Goal: Check status: Check status

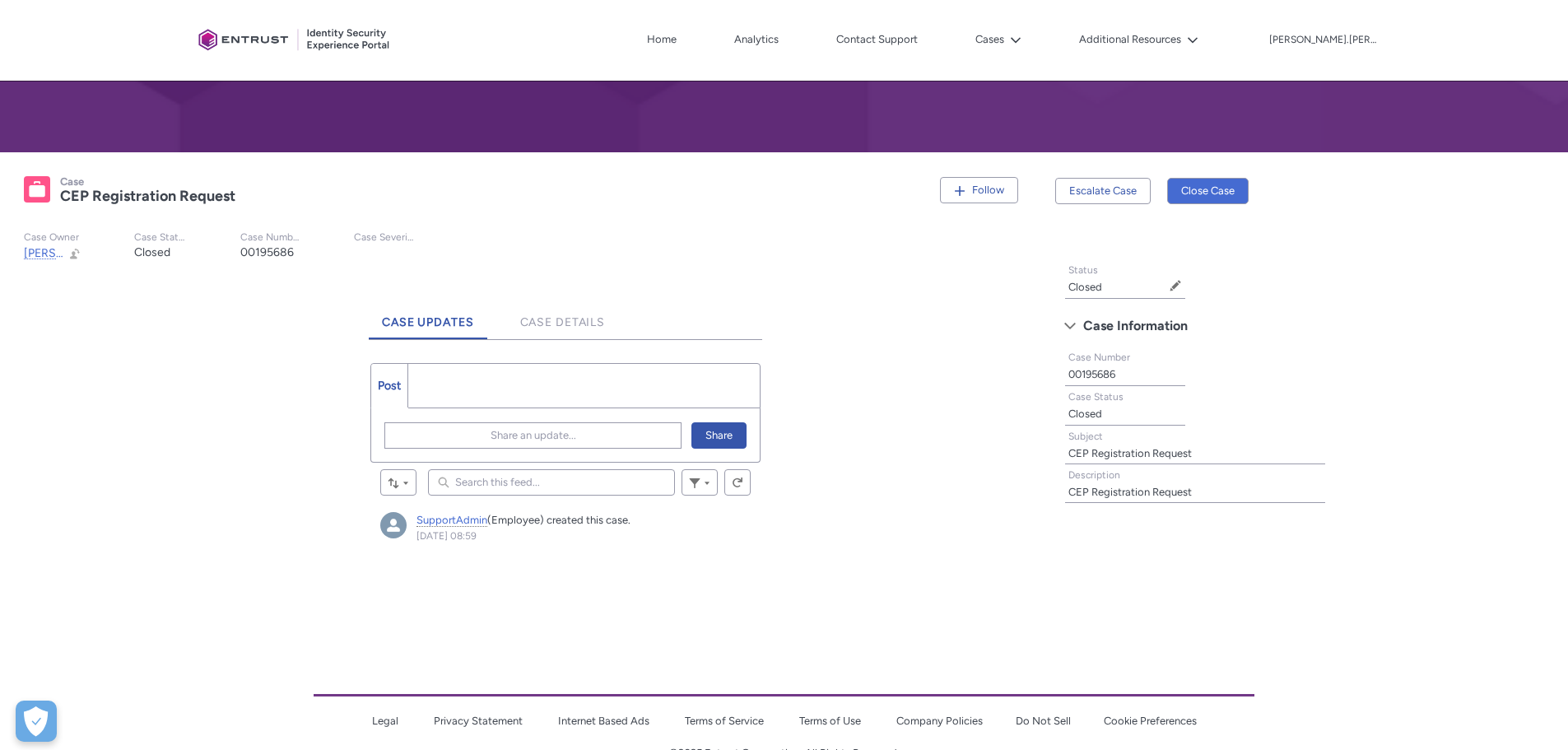
scroll to position [255, 0]
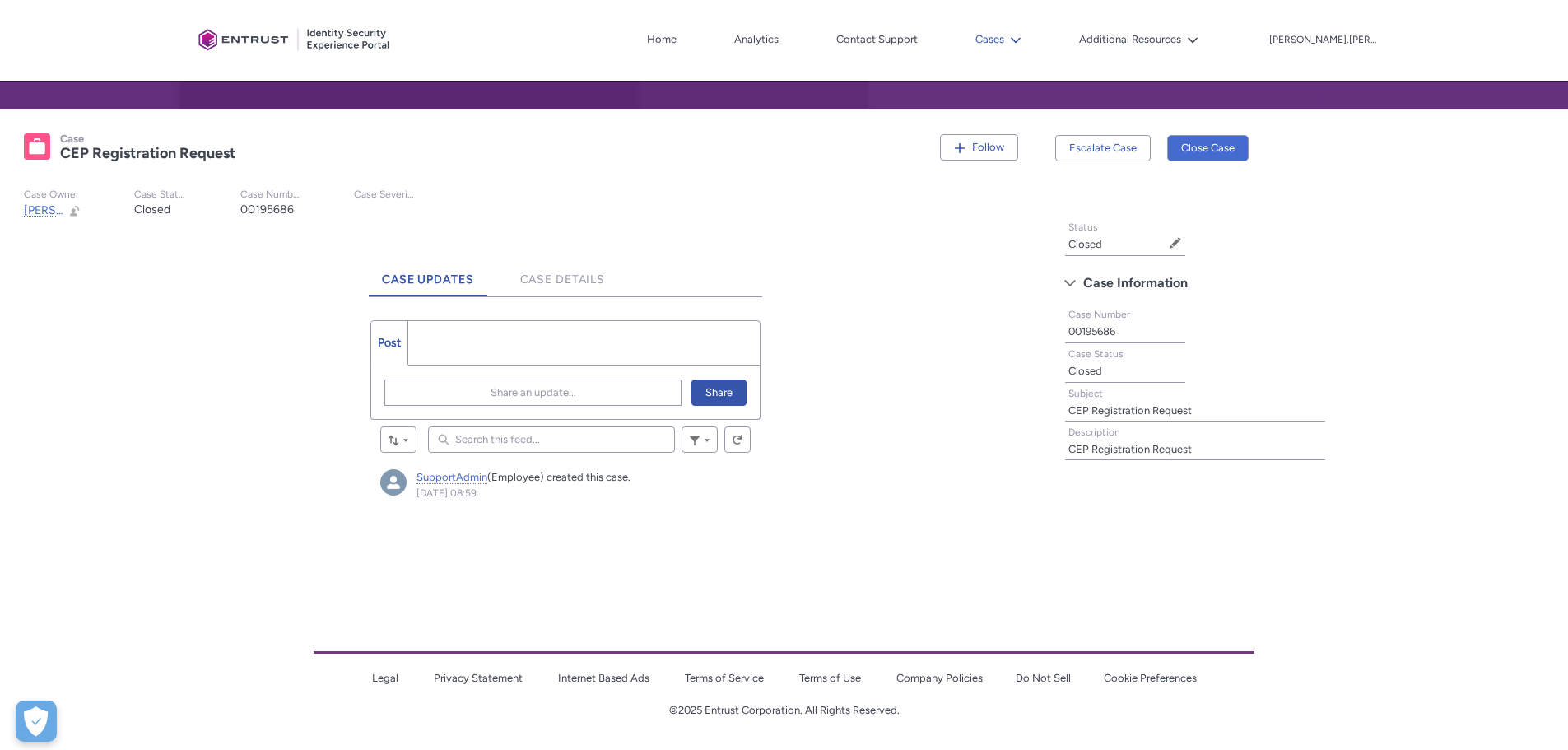
click at [1022, 39] on icon at bounding box center [1015, 40] width 11 height 11
click at [1088, 81] on link "My Open Cases" at bounding box center [1042, 77] width 144 height 34
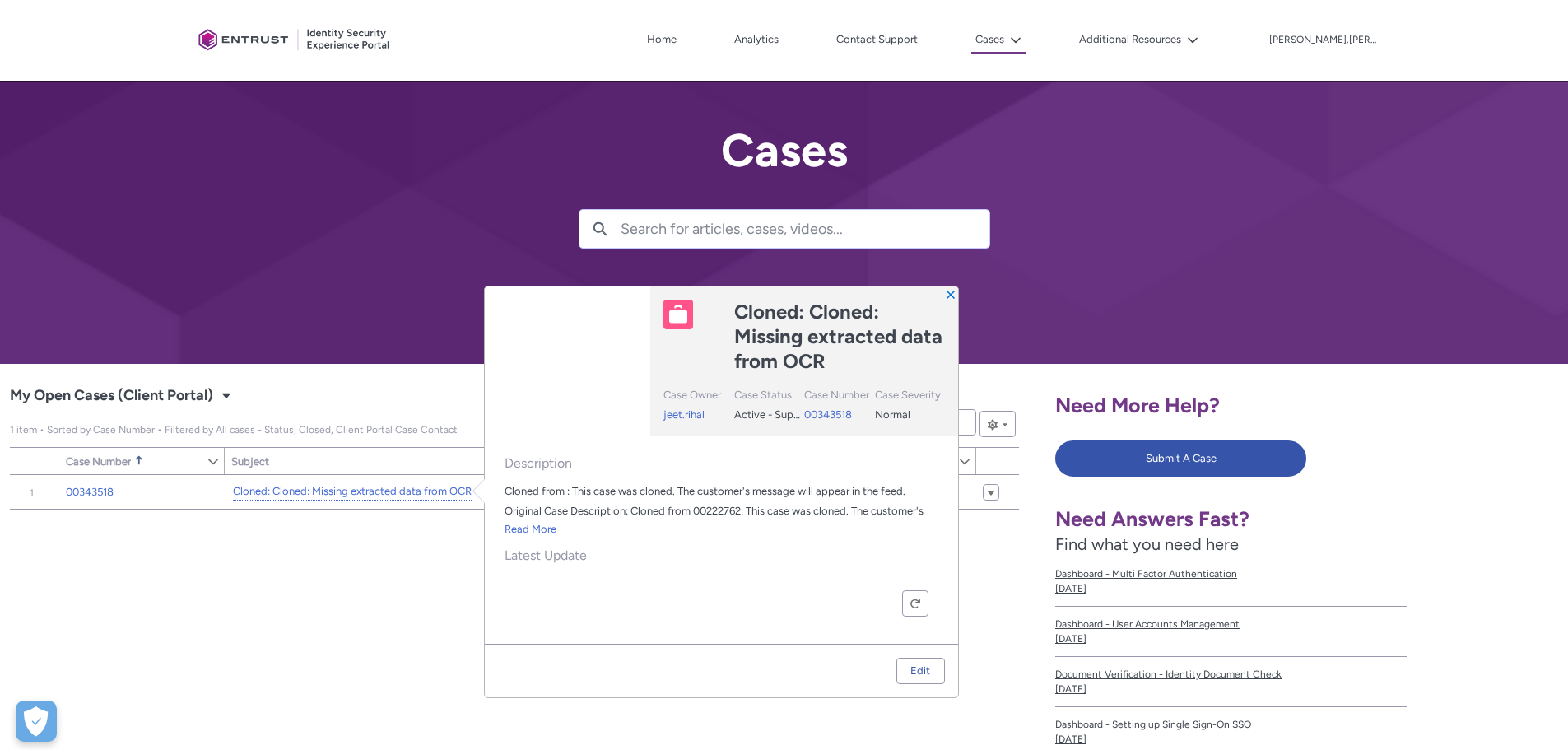
click at [318, 587] on div "Item Number Sort Case Number Sorted Ascending Show Case Number Column Actions S…" at bounding box center [513, 709] width 1009 height 468
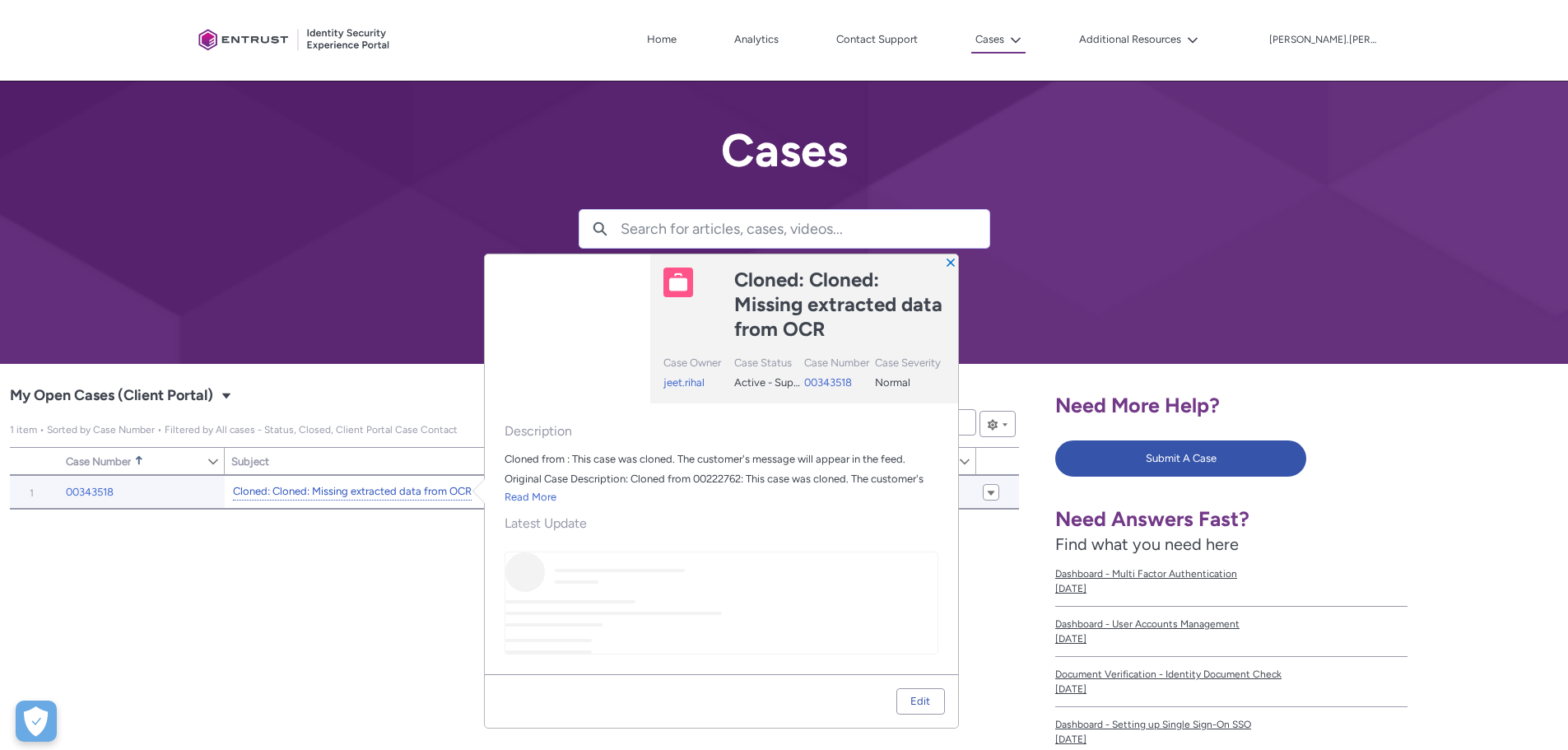
click at [384, 488] on link "Cloned: Cloned: Missing extracted data from OCR" at bounding box center [353, 492] width 239 height 17
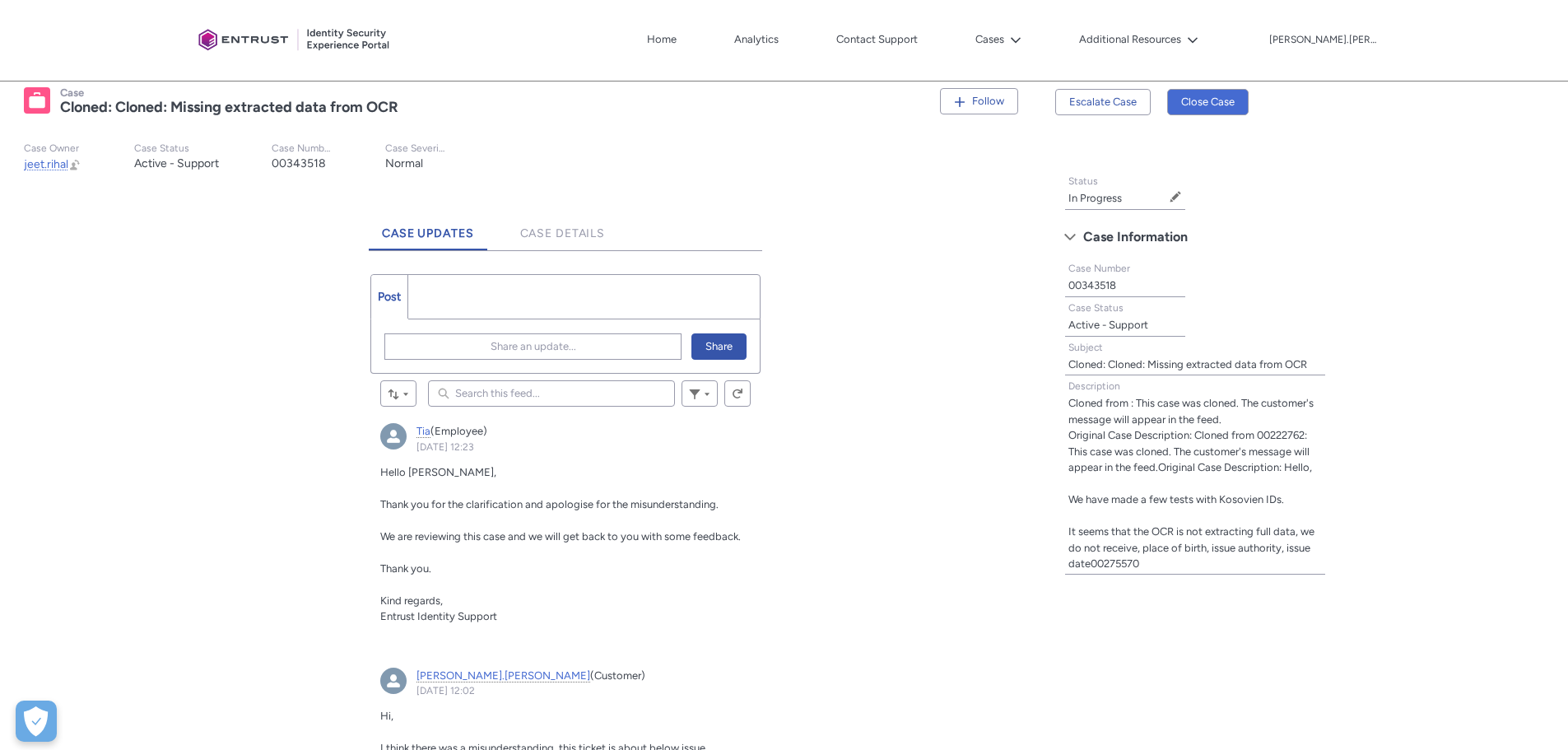
scroll to position [329, 0]
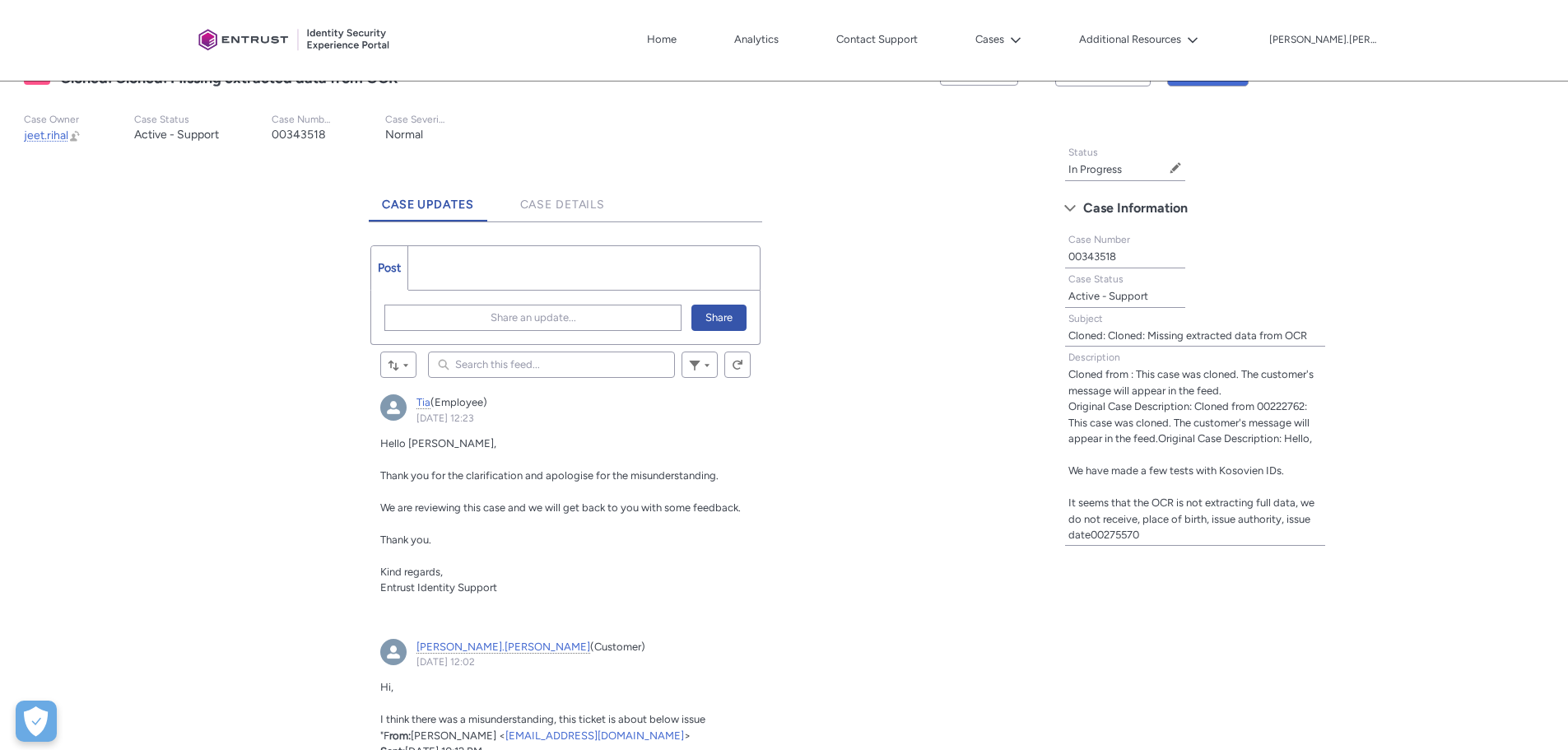
click at [499, 366] on input "Search this feed..." at bounding box center [551, 365] width 247 height 27
click at [526, 323] on span "Share an update..." at bounding box center [533, 317] width 86 height 25
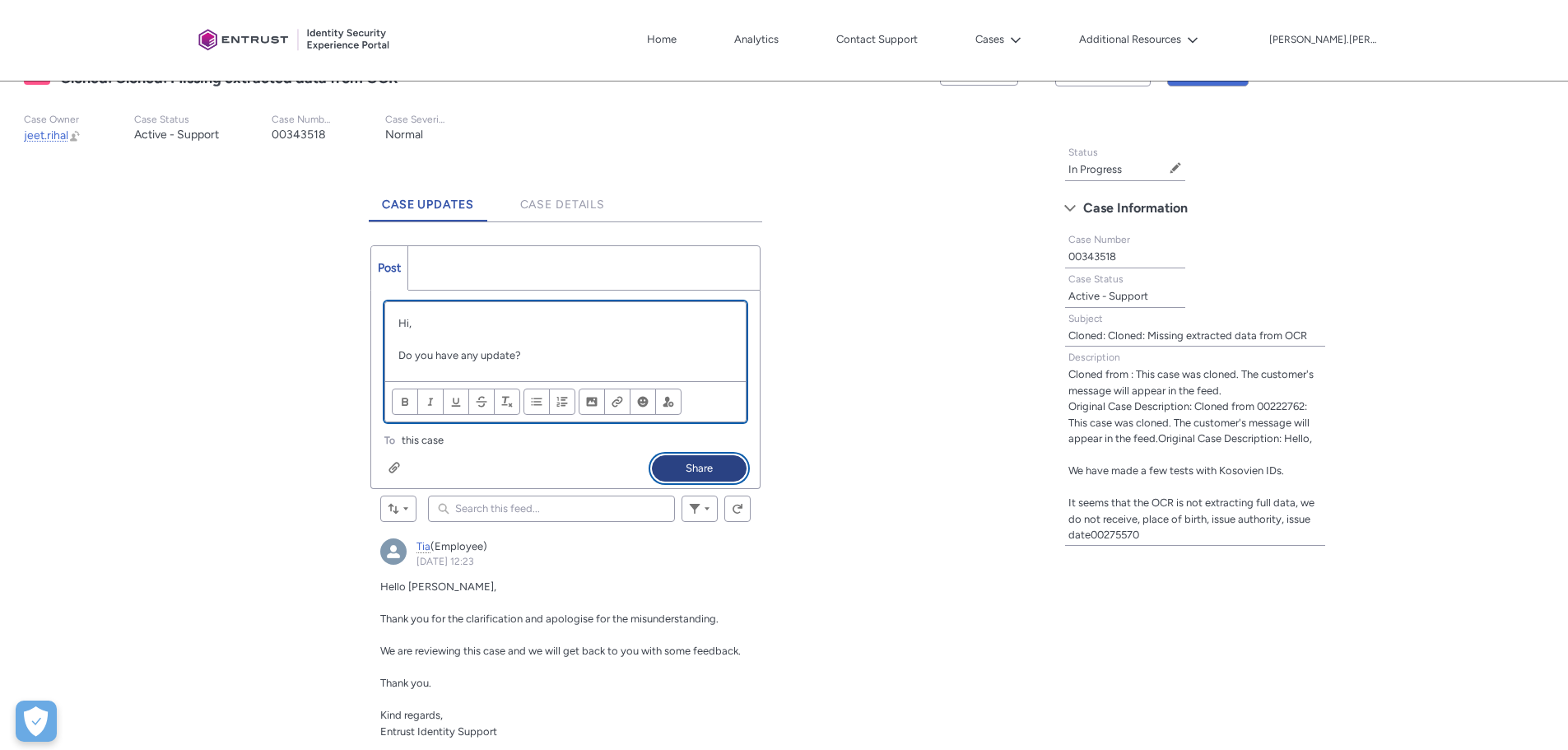
click at [740, 463] on button "Share" at bounding box center [699, 468] width 95 height 27
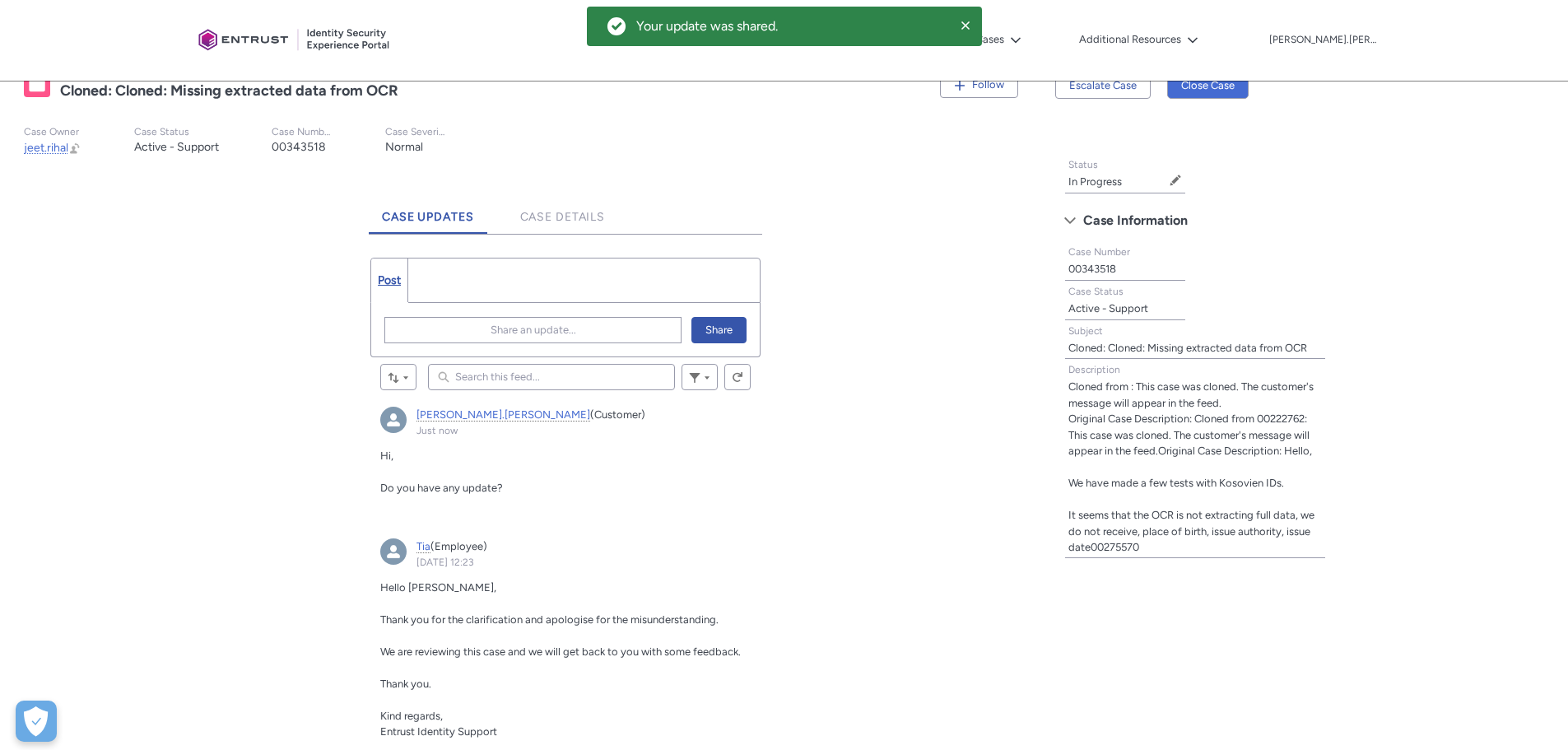
scroll to position [0, 0]
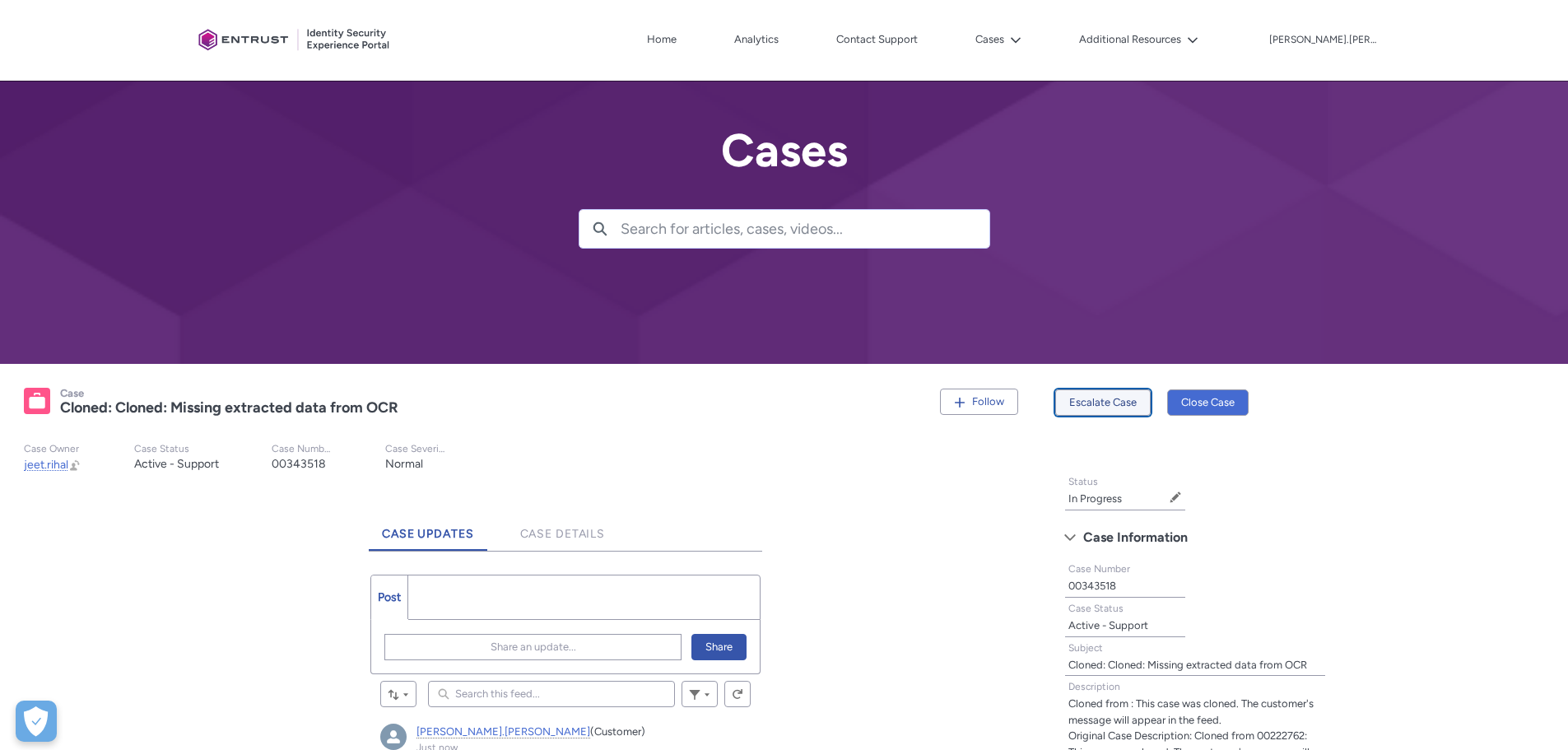
click at [1099, 401] on button "Escalate Case" at bounding box center [1103, 403] width 95 height 27
